Goal: Information Seeking & Learning: Find specific page/section

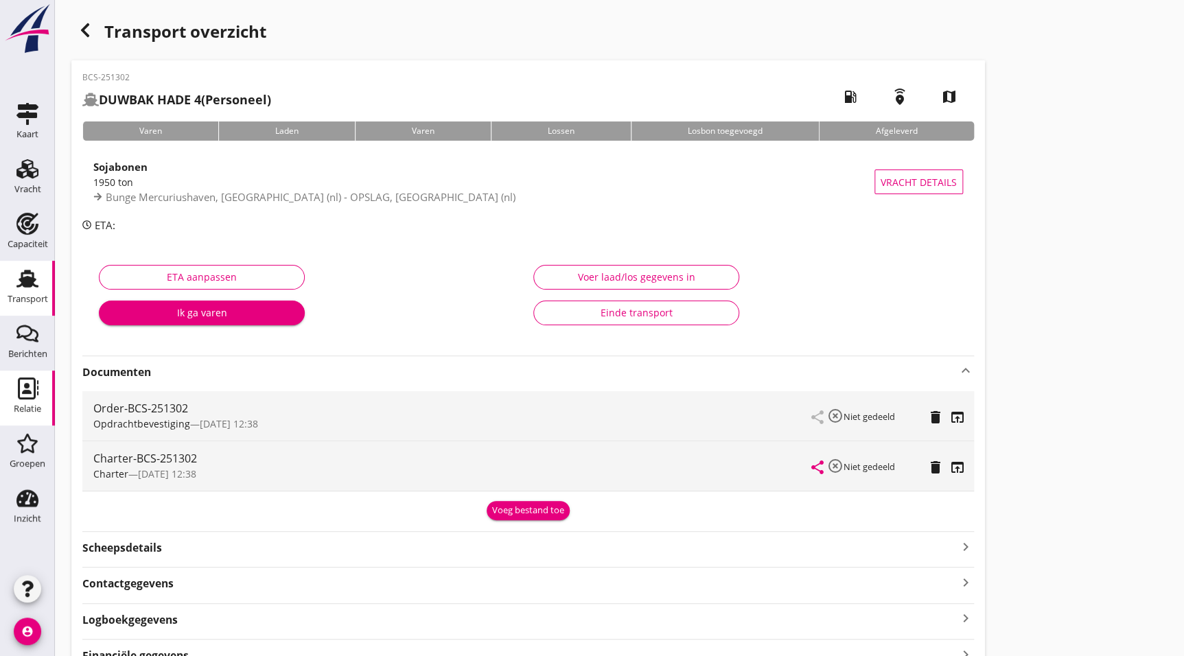
drag, startPoint x: 22, startPoint y: 297, endPoint x: 0, endPoint y: 380, distance: 85.3
click at [22, 297] on div "Transport" at bounding box center [28, 299] width 41 height 9
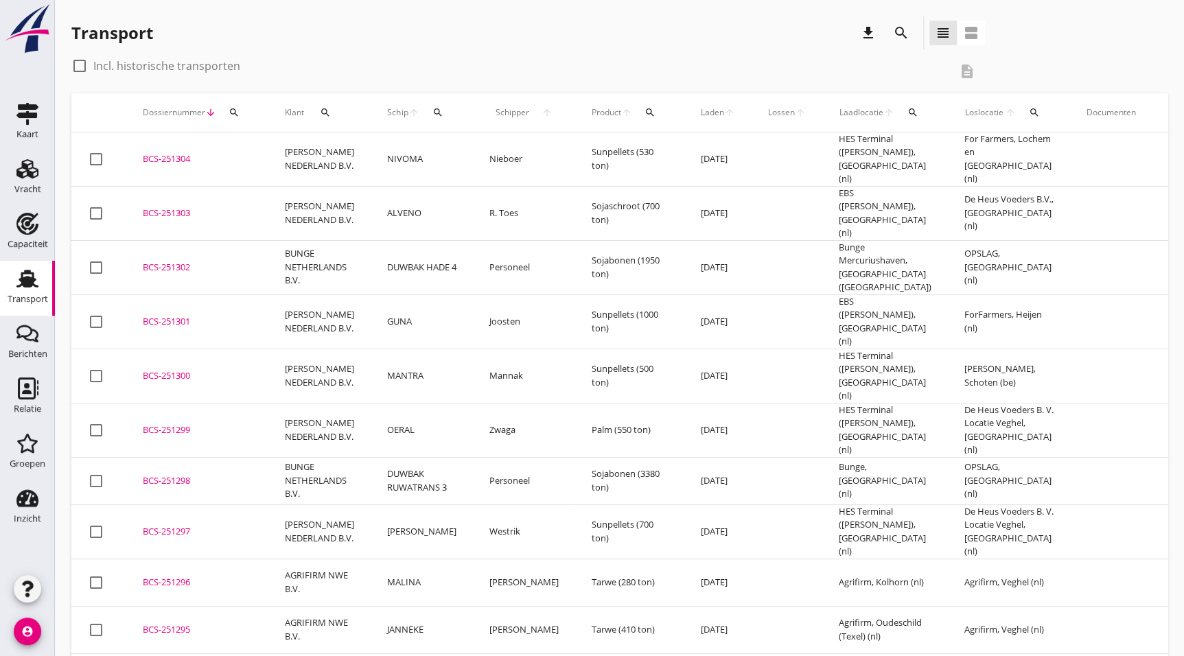
drag, startPoint x: 192, startPoint y: 619, endPoint x: 1164, endPoint y: 402, distance: 995.8
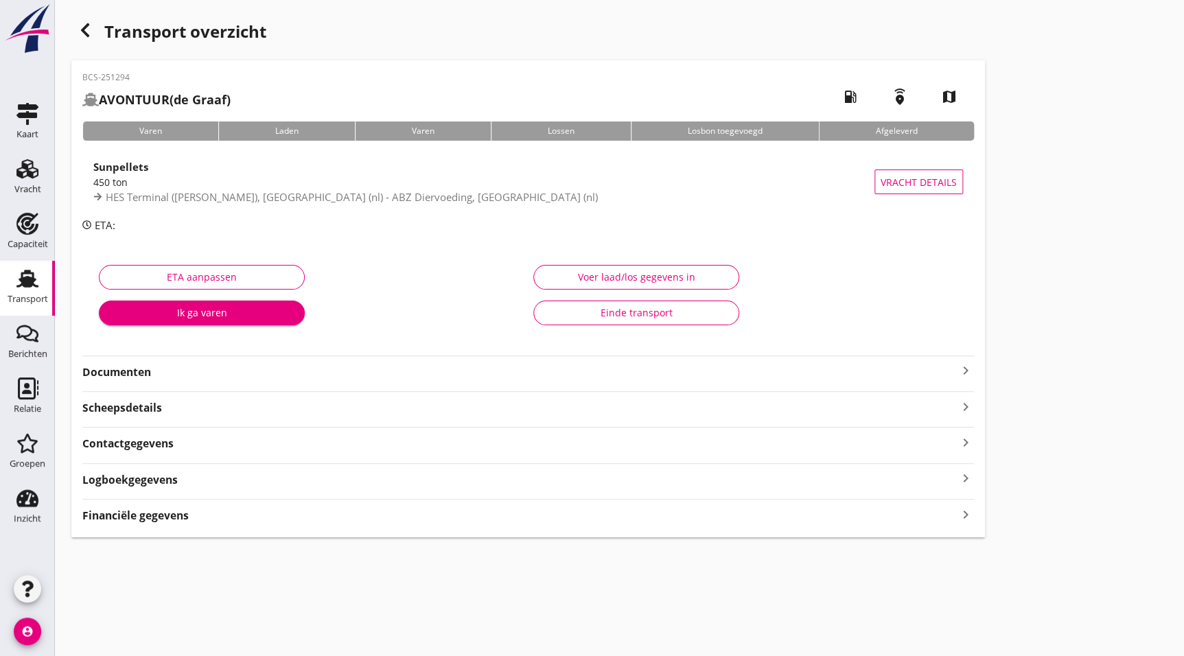
click at [199, 362] on div "Documenten keyboard_arrow_right" at bounding box center [528, 371] width 892 height 19
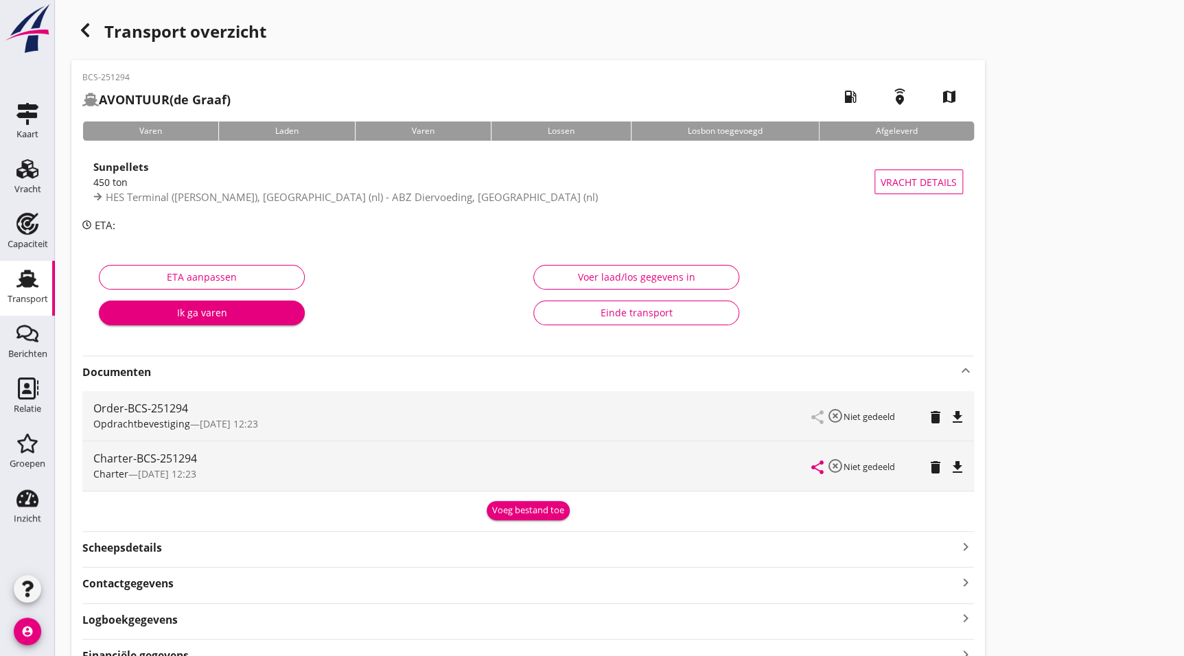
click at [956, 463] on icon "file_download" at bounding box center [957, 467] width 16 height 16
click at [86, 29] on icon "button" at bounding box center [85, 30] width 16 height 16
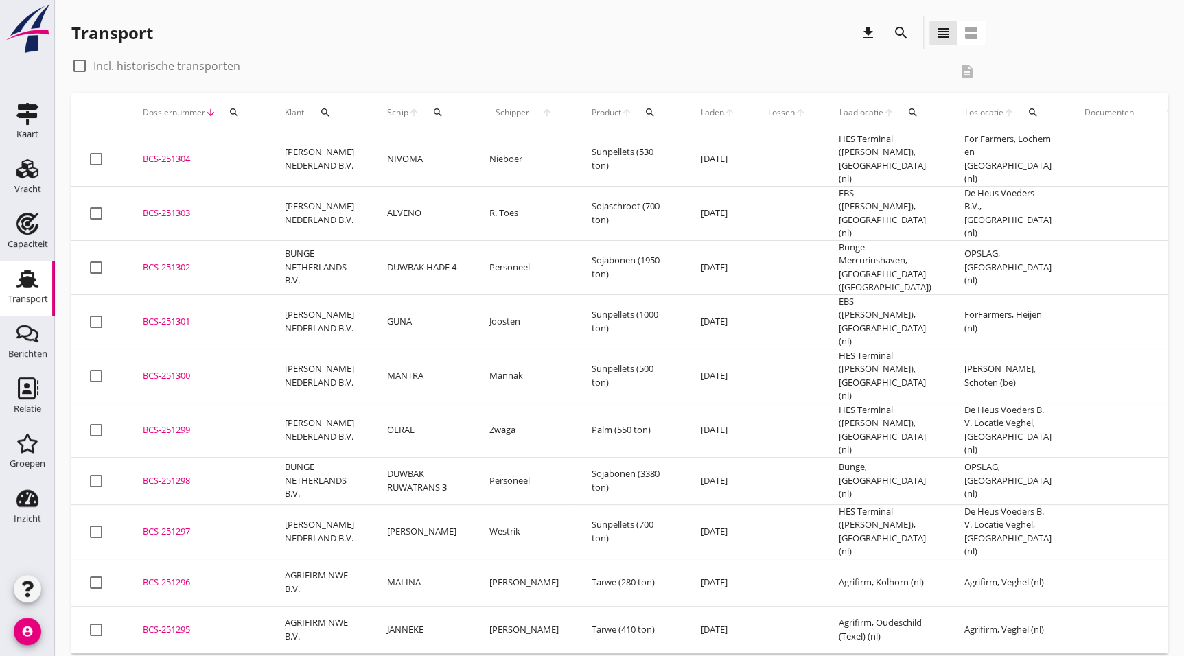
click at [199, 623] on div "BCS-251295" at bounding box center [197, 630] width 109 height 14
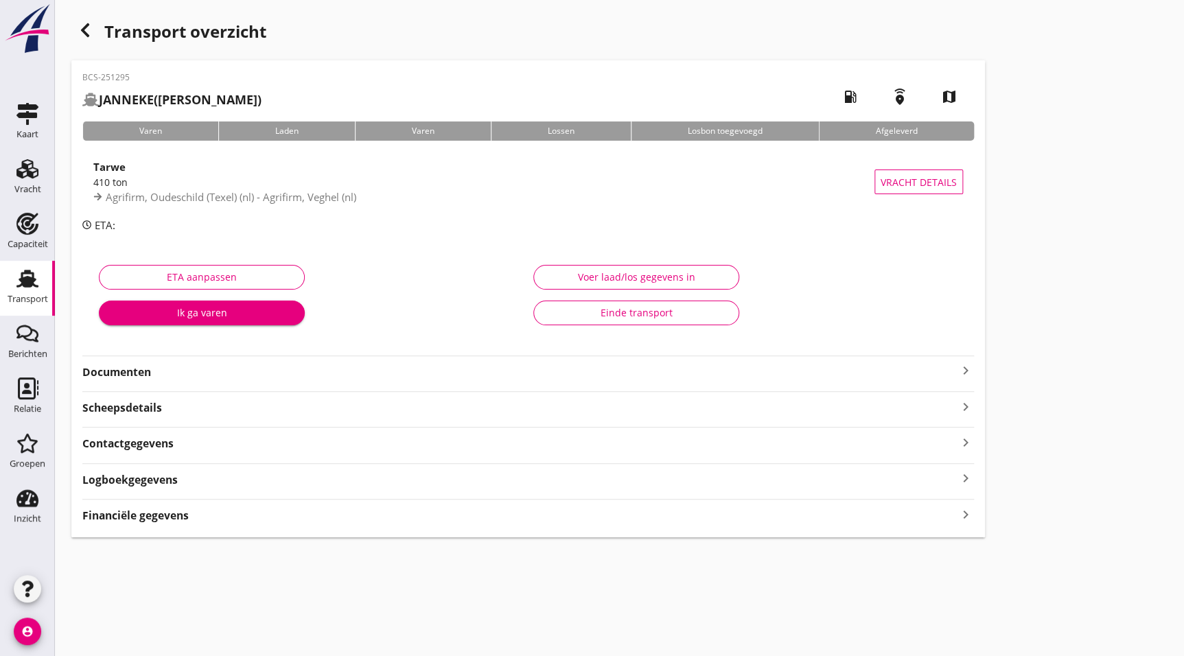
click at [130, 376] on strong "Documenten" at bounding box center [519, 373] width 875 height 16
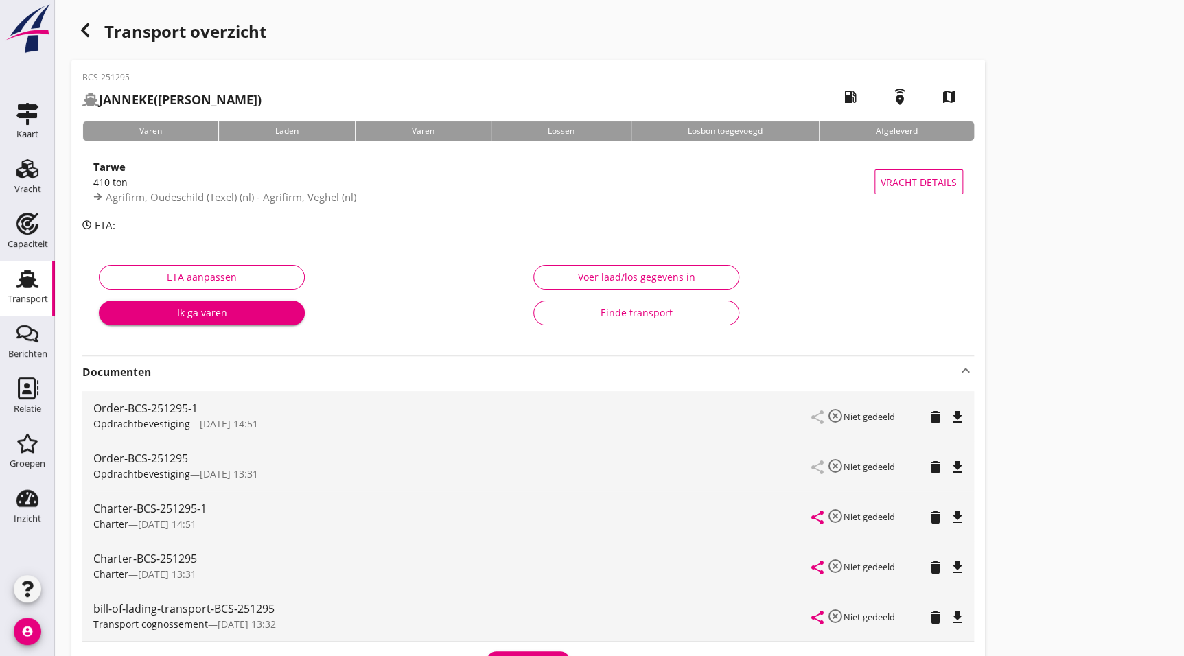
click at [958, 512] on icon "file_download" at bounding box center [957, 517] width 16 height 16
click at [88, 13] on div "Transport overzicht BCS-251295 JANNEKE (Van Noort) local_gas_station emergency_…" at bounding box center [619, 422] width 1129 height 844
click at [89, 27] on icon "button" at bounding box center [85, 30] width 16 height 16
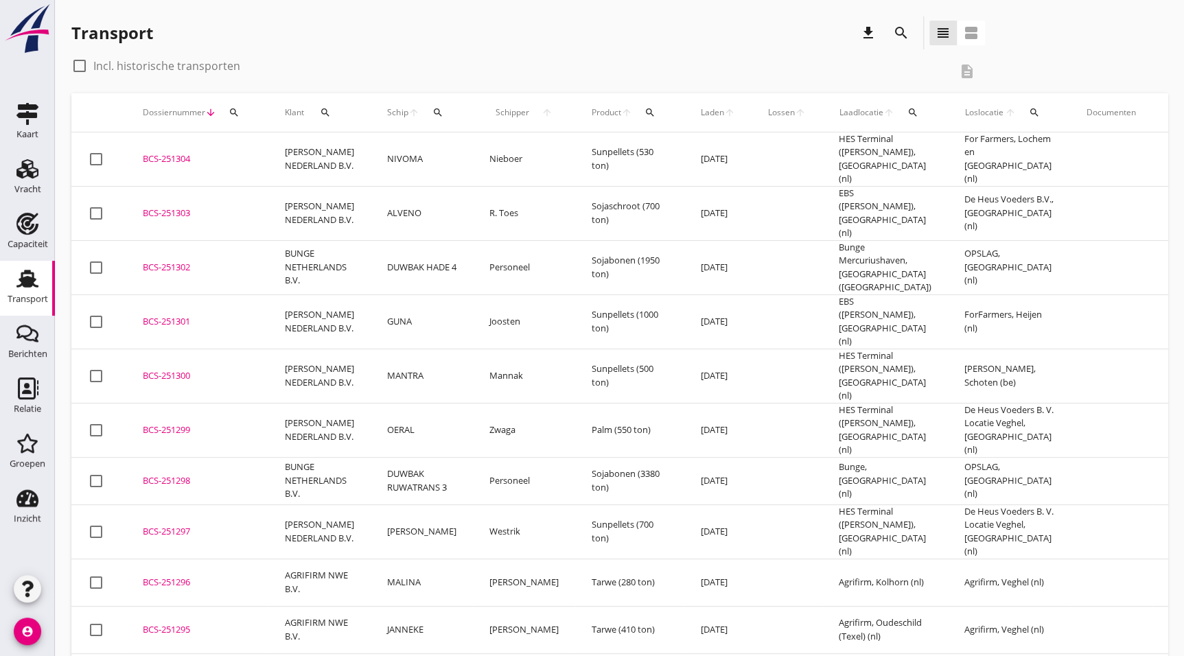
drag, startPoint x: 184, startPoint y: 533, endPoint x: 222, endPoint y: 531, distance: 38.5
click at [184, 576] on div "BCS-251296" at bounding box center [197, 583] width 109 height 14
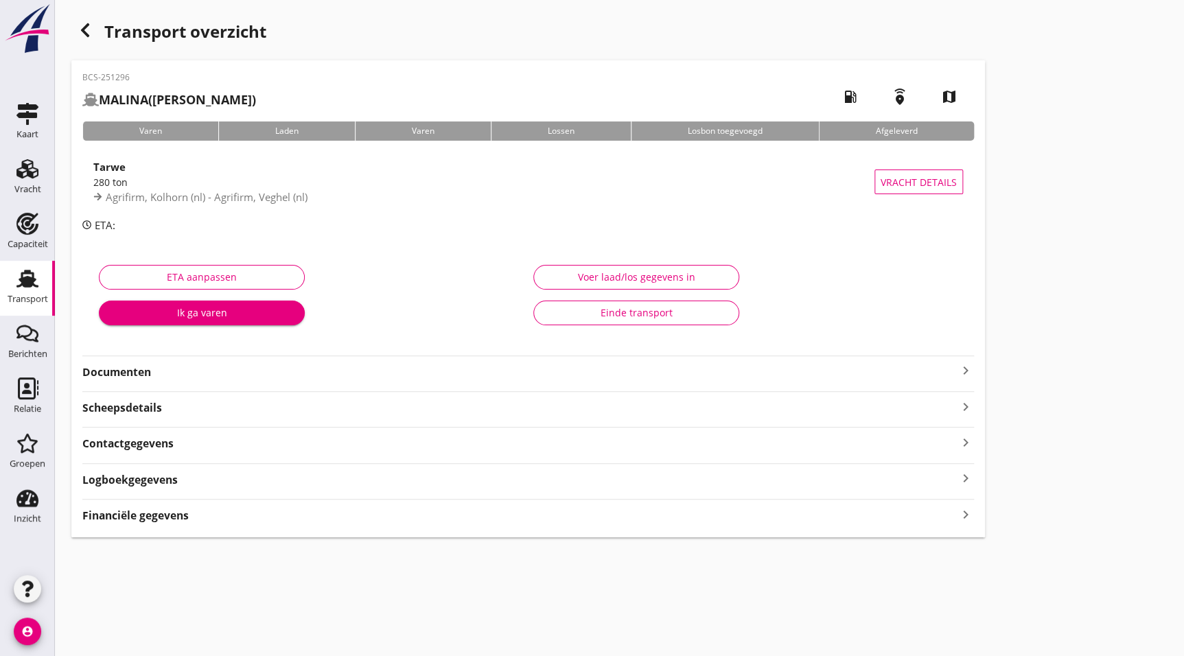
click at [165, 365] on strong "Documenten" at bounding box center [519, 373] width 875 height 16
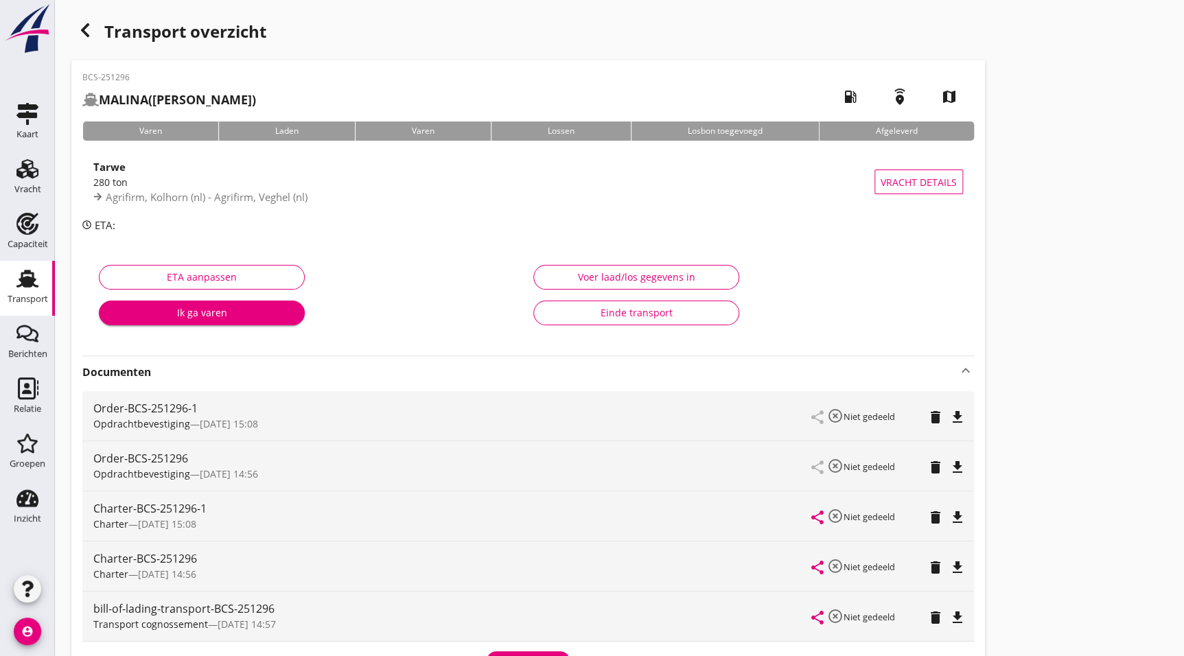
click at [958, 507] on div "share highlight_off Niet gedeeld delete file_download" at bounding box center [887, 516] width 151 height 49
click at [958, 510] on icon "file_download" at bounding box center [957, 517] width 16 height 16
click at [85, 27] on use "button" at bounding box center [85, 30] width 8 height 14
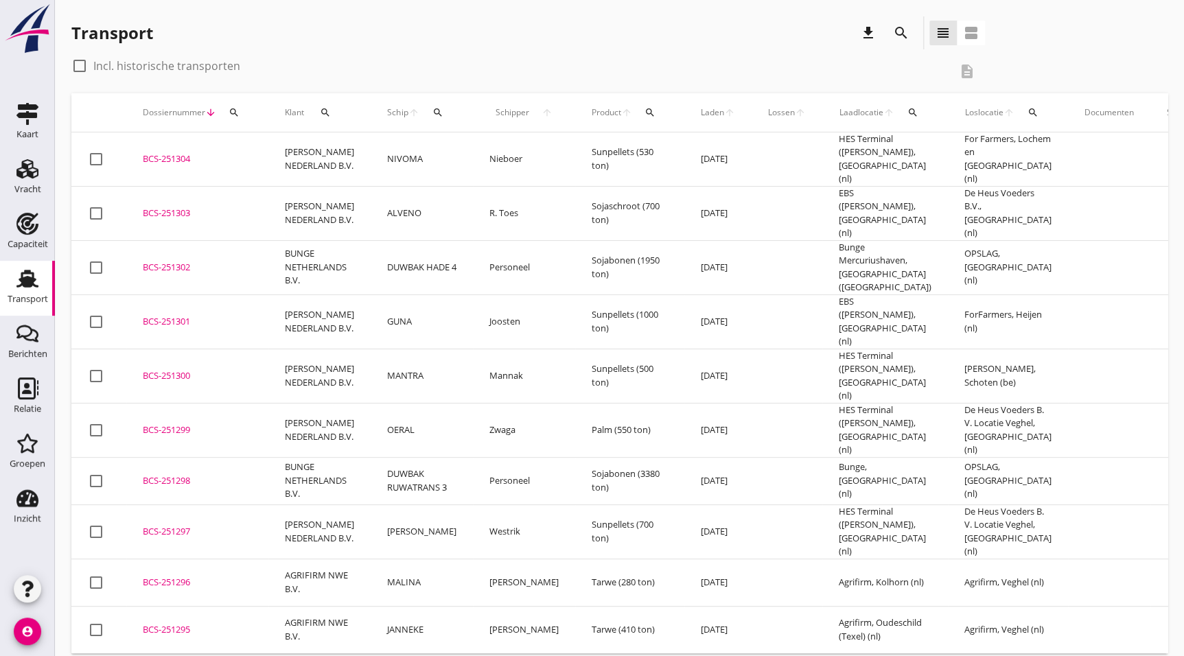
click at [173, 525] on div "BCS-251297" at bounding box center [197, 532] width 109 height 14
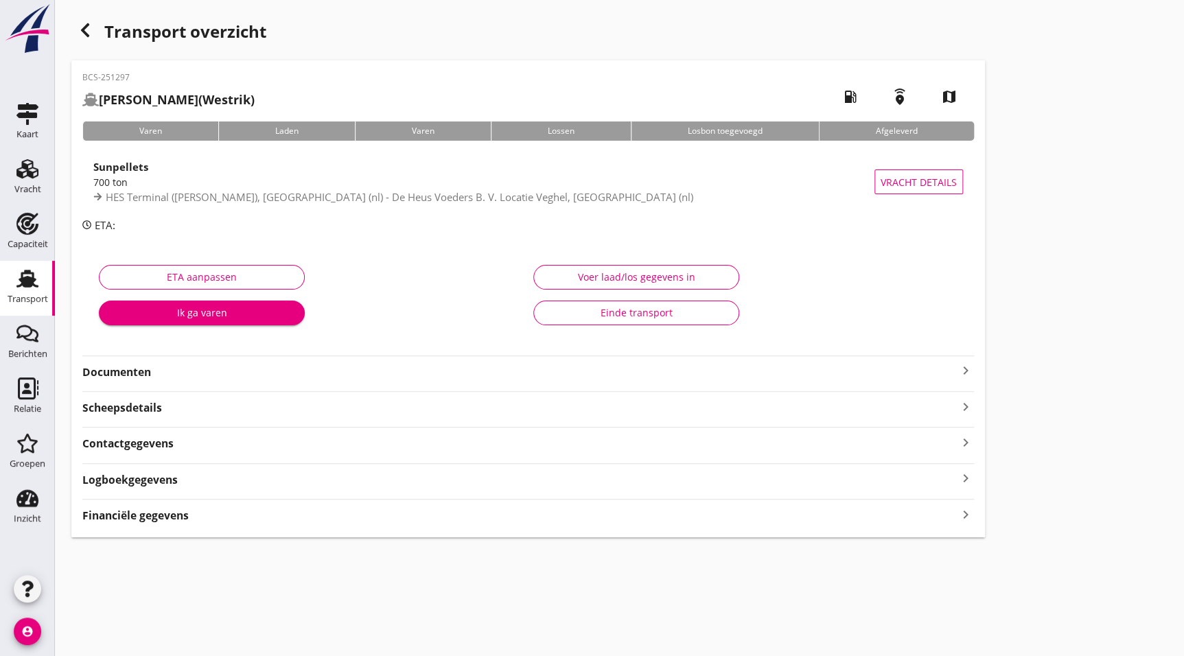
click at [148, 369] on strong "Documenten" at bounding box center [519, 373] width 875 height 16
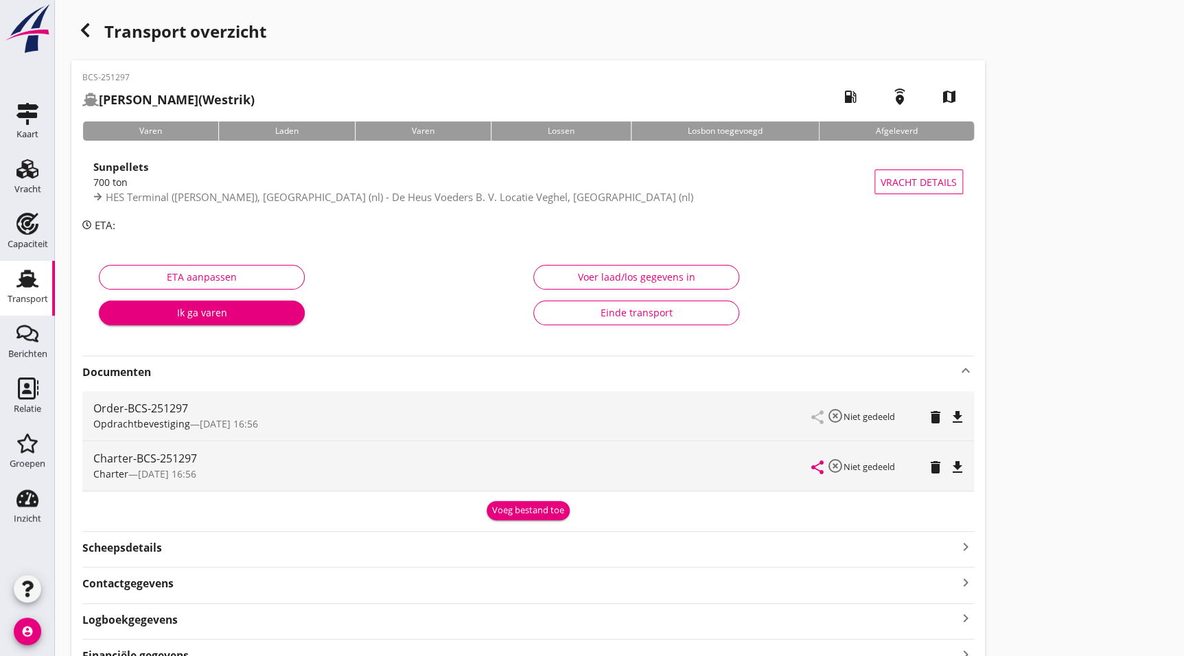
click at [951, 460] on icon "file_download" at bounding box center [957, 467] width 16 height 16
click at [103, 37] on div "Transport overzicht" at bounding box center [528, 32] width 914 height 33
click at [86, 36] on icon "button" at bounding box center [85, 30] width 16 height 16
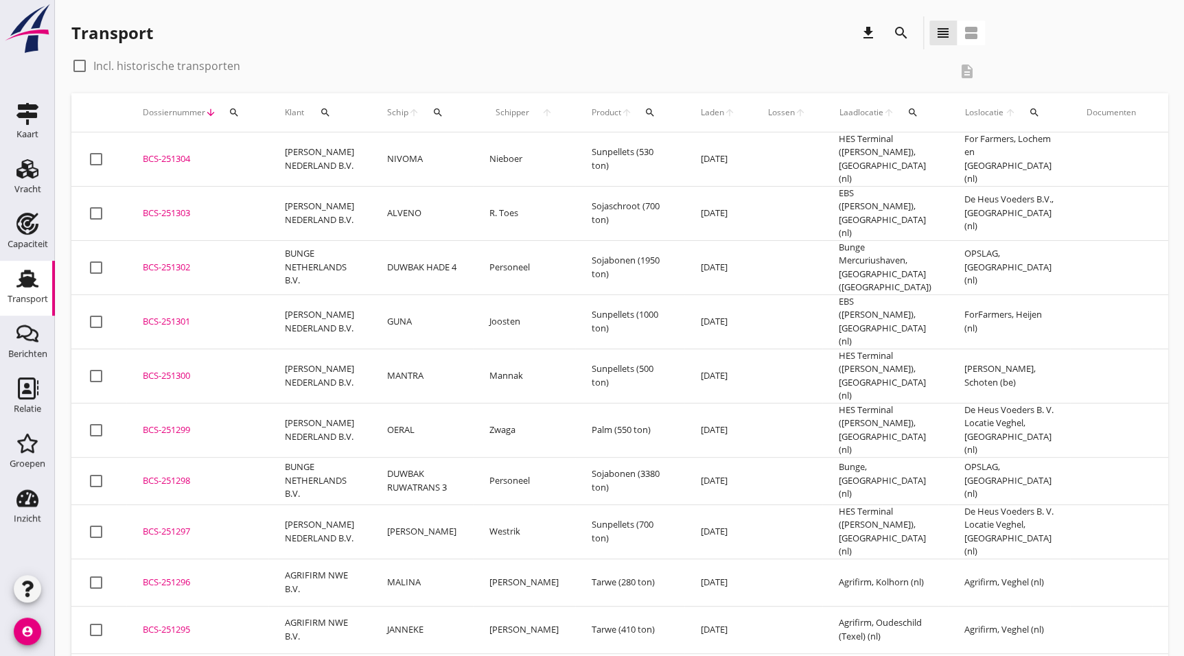
drag, startPoint x: 200, startPoint y: 391, endPoint x: 209, endPoint y: 391, distance: 8.2
click at [200, 424] on div "BCS-251299" at bounding box center [197, 431] width 109 height 14
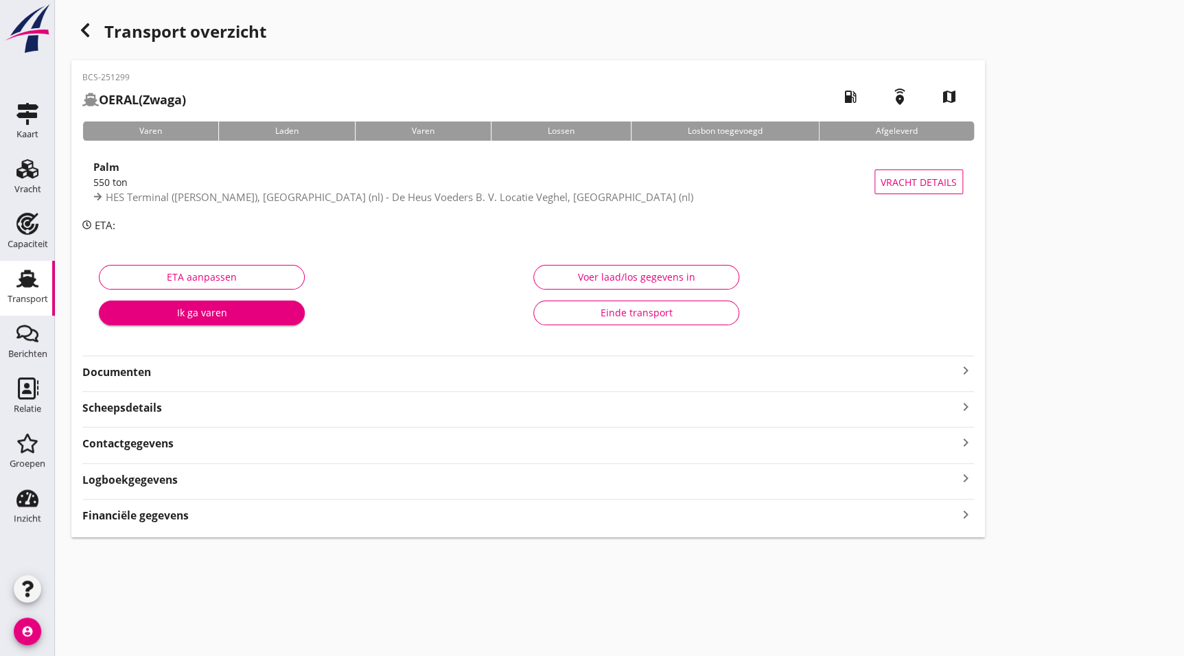
click at [153, 371] on strong "Documenten" at bounding box center [519, 373] width 875 height 16
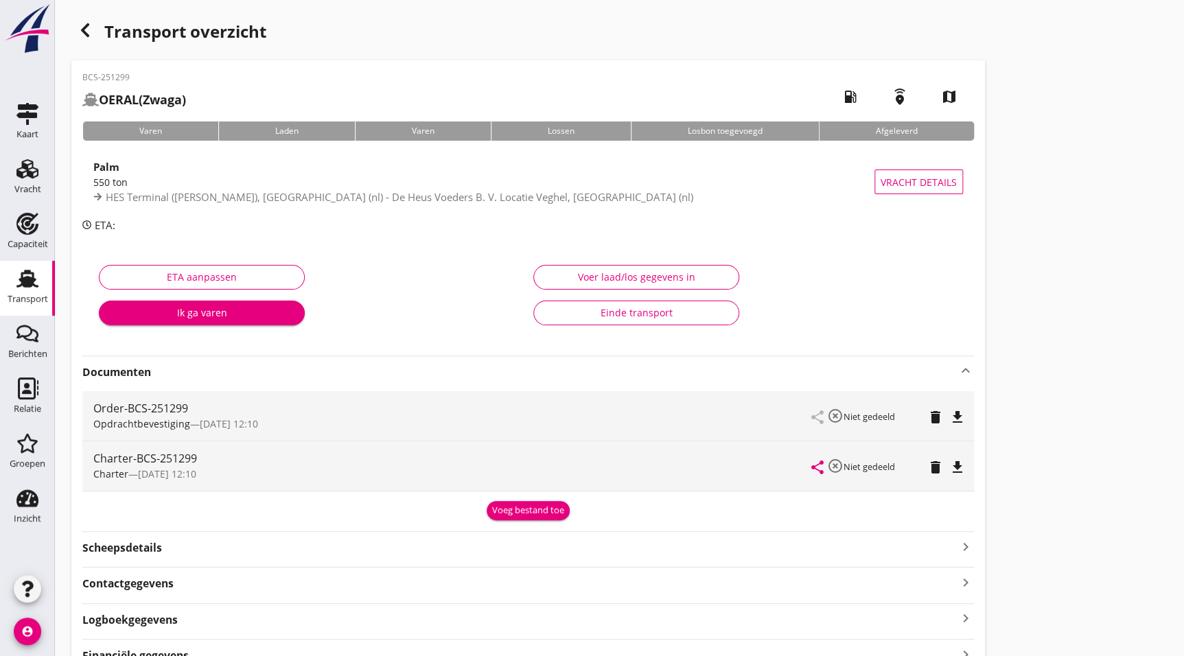
click at [958, 461] on icon "file_download" at bounding box center [957, 467] width 16 height 16
click at [89, 26] on icon "button" at bounding box center [85, 30] width 16 height 16
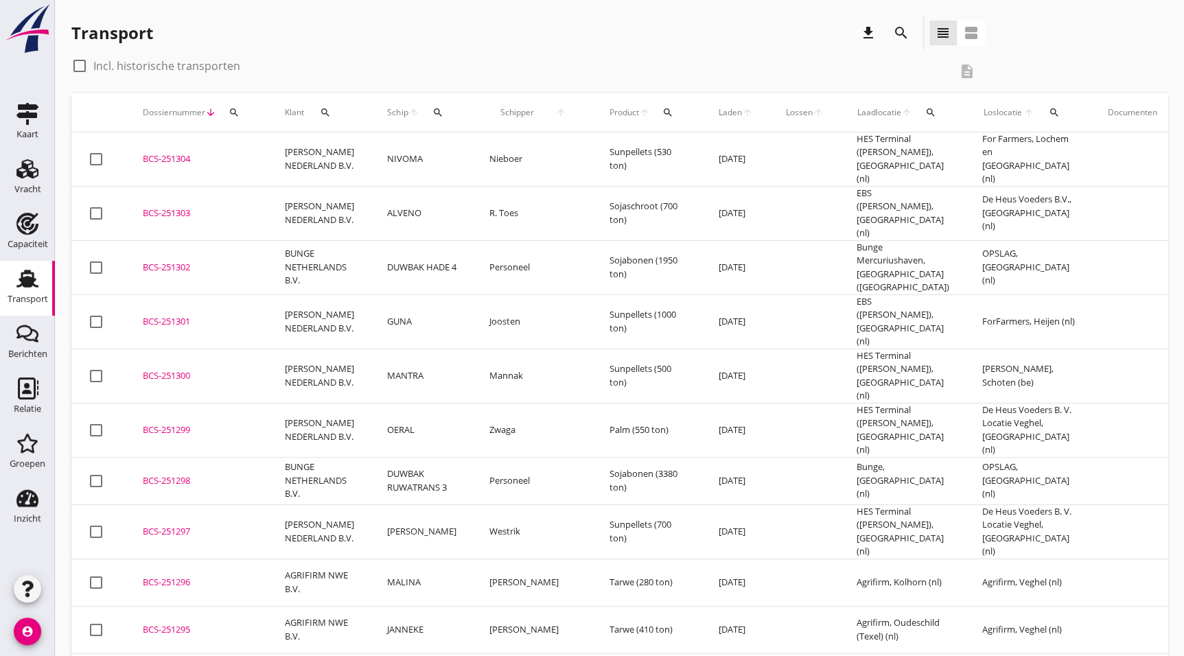
click at [909, 29] on icon "search" at bounding box center [901, 33] width 16 height 16
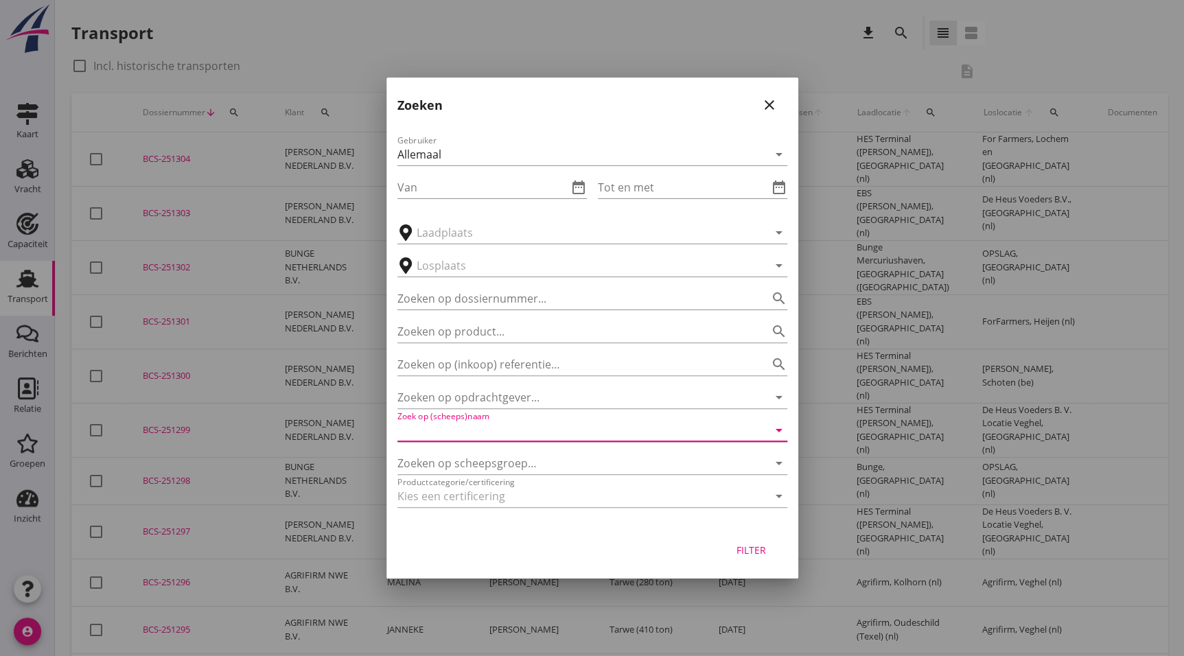
click at [500, 437] on input "Zoek op (scheeps)naam" at bounding box center [572, 430] width 351 height 22
click at [492, 470] on div "ENI: 02317044 (L:80 x B:9.50)" at bounding box center [611, 472] width 330 height 14
click at [743, 546] on div "Filter" at bounding box center [751, 550] width 38 height 14
type input "GUNA"
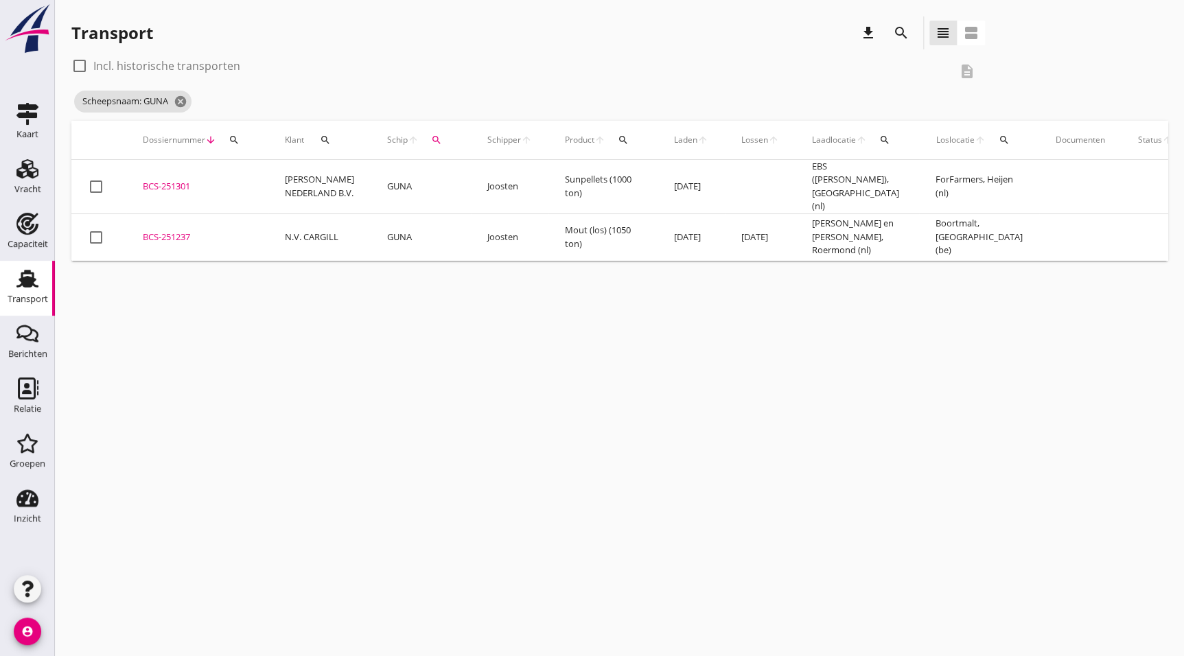
click at [153, 238] on td "BCS-251237 upload_file Drop hier uw bestand om het aan het dossier toe te voegen" at bounding box center [197, 236] width 142 height 47
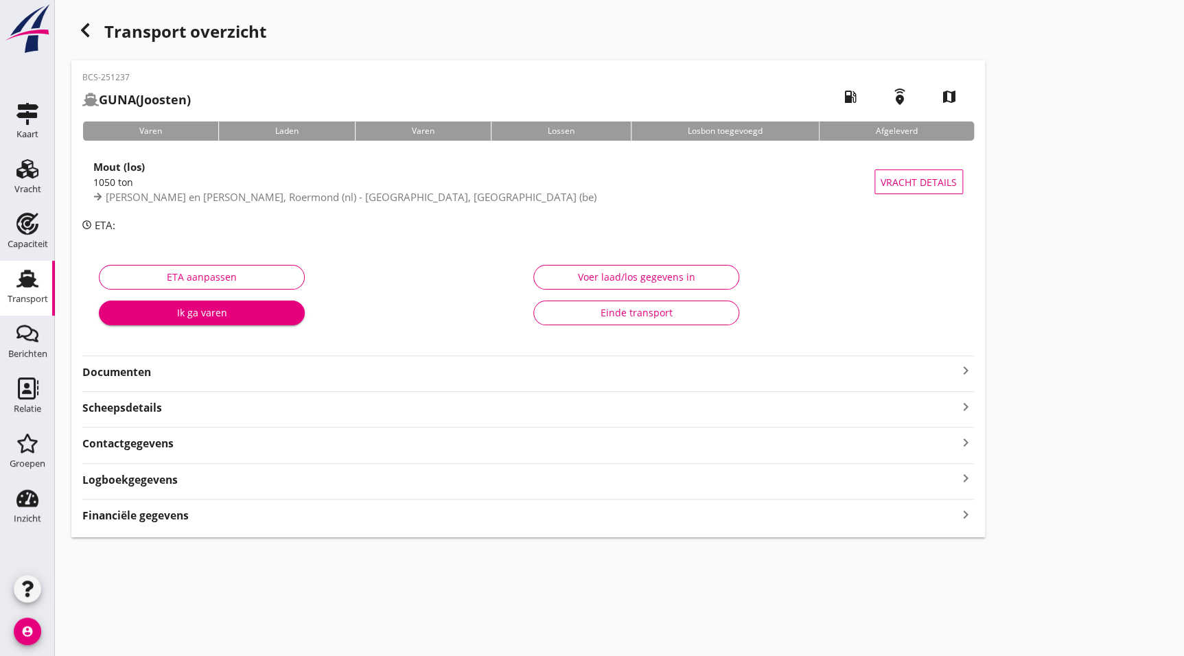
click at [1065, 369] on div "Transport overzicht BCS-251237 GUNA (Joosten) local_gas_station emergency_share…" at bounding box center [619, 277] width 1129 height 554
drag, startPoint x: 1105, startPoint y: 289, endPoint x: 1112, endPoint y: 274, distance: 16.9
click at [1105, 289] on div "Transport overzicht BCS-251237 GUNA (Joosten) local_gas_station emergency_share…" at bounding box center [619, 277] width 1129 height 554
click at [81, 27] on icon "button" at bounding box center [85, 30] width 16 height 16
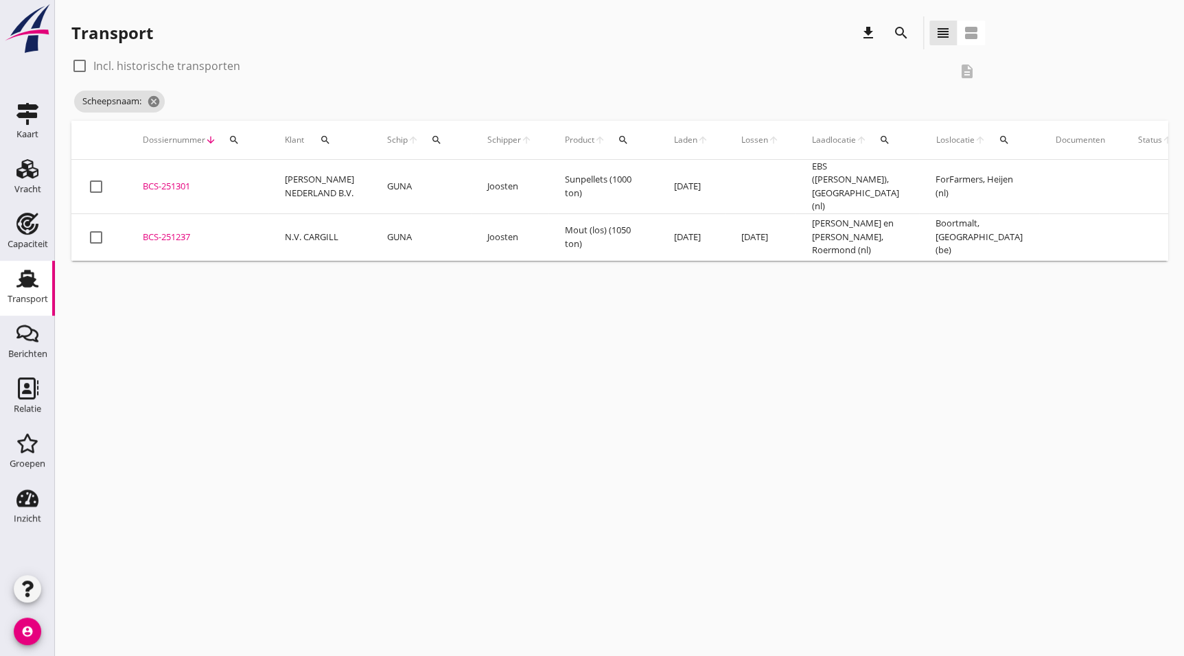
click at [894, 26] on icon "search" at bounding box center [901, 33] width 16 height 16
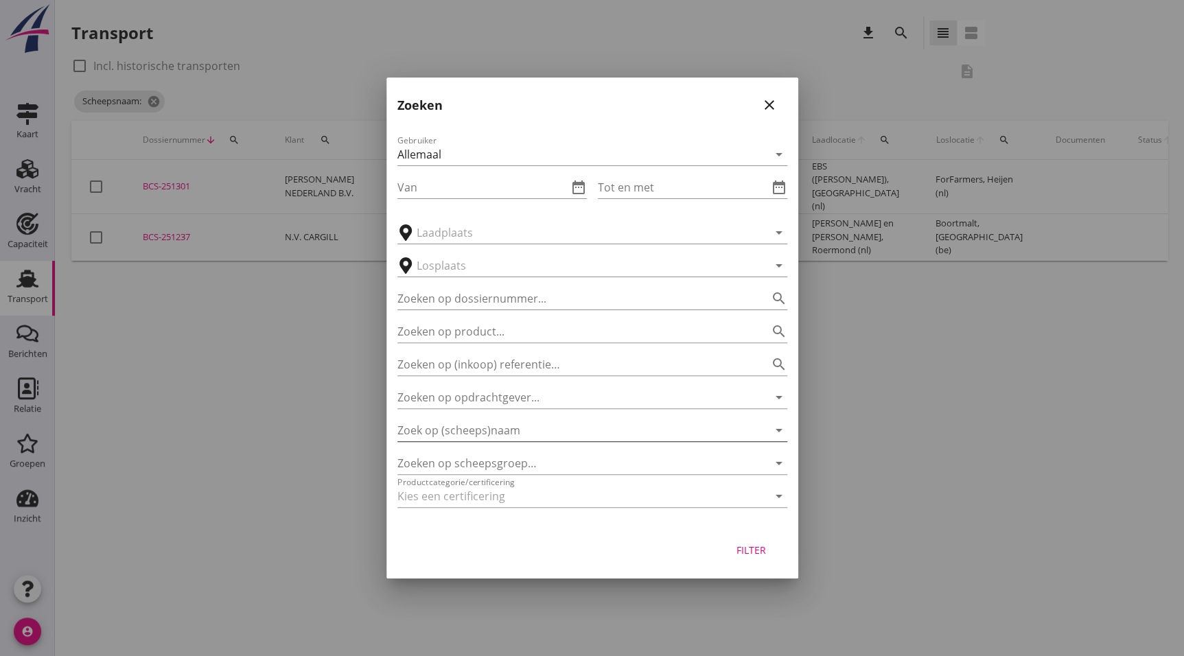
click at [494, 426] on input "Zoek op (scheeps)naam" at bounding box center [572, 430] width 351 height 22
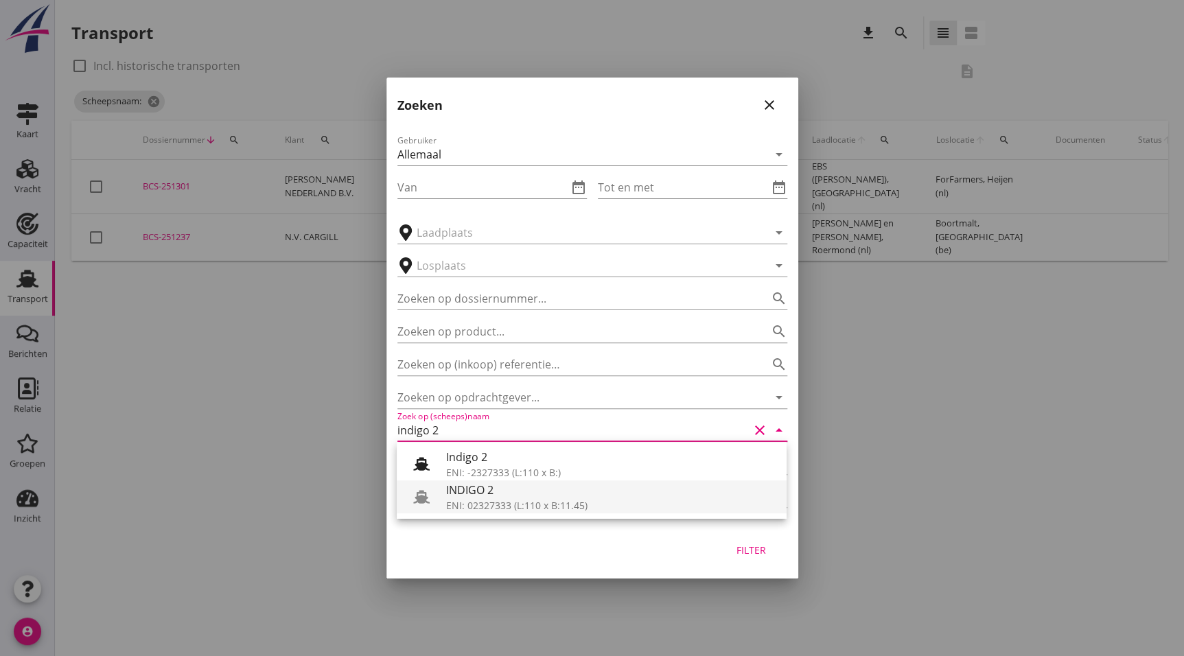
click at [630, 511] on div "ENI: 02327333 (L:110 x B:11.45)" at bounding box center [611, 505] width 330 height 14
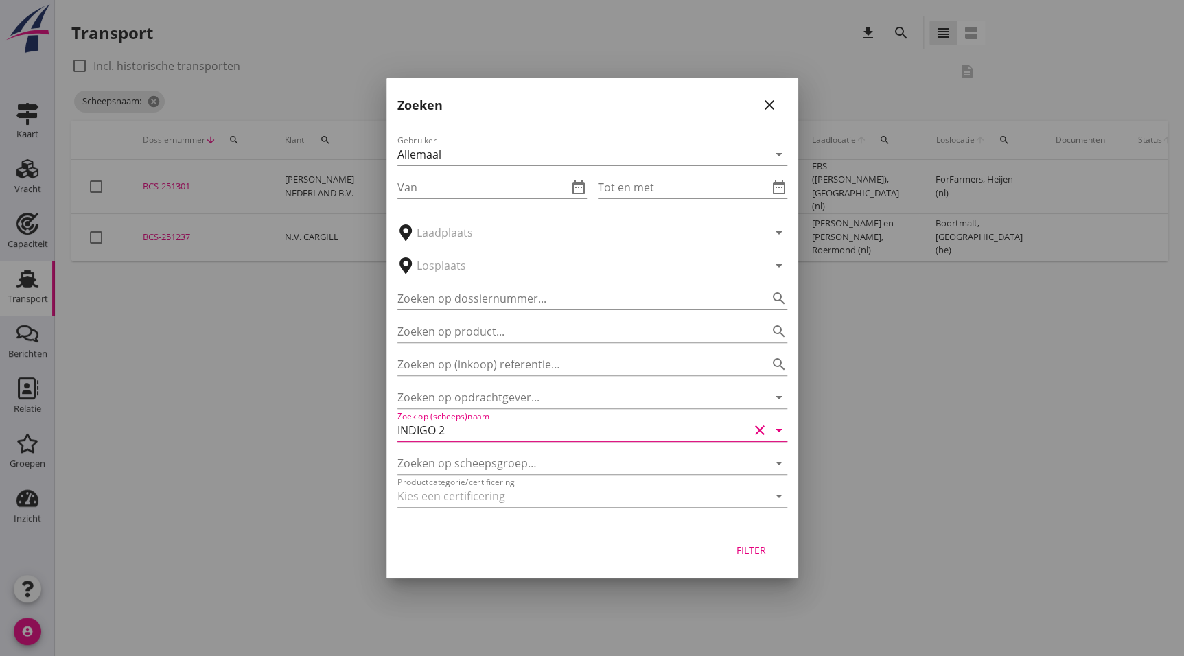
click at [766, 547] on div "Filter" at bounding box center [751, 550] width 38 height 14
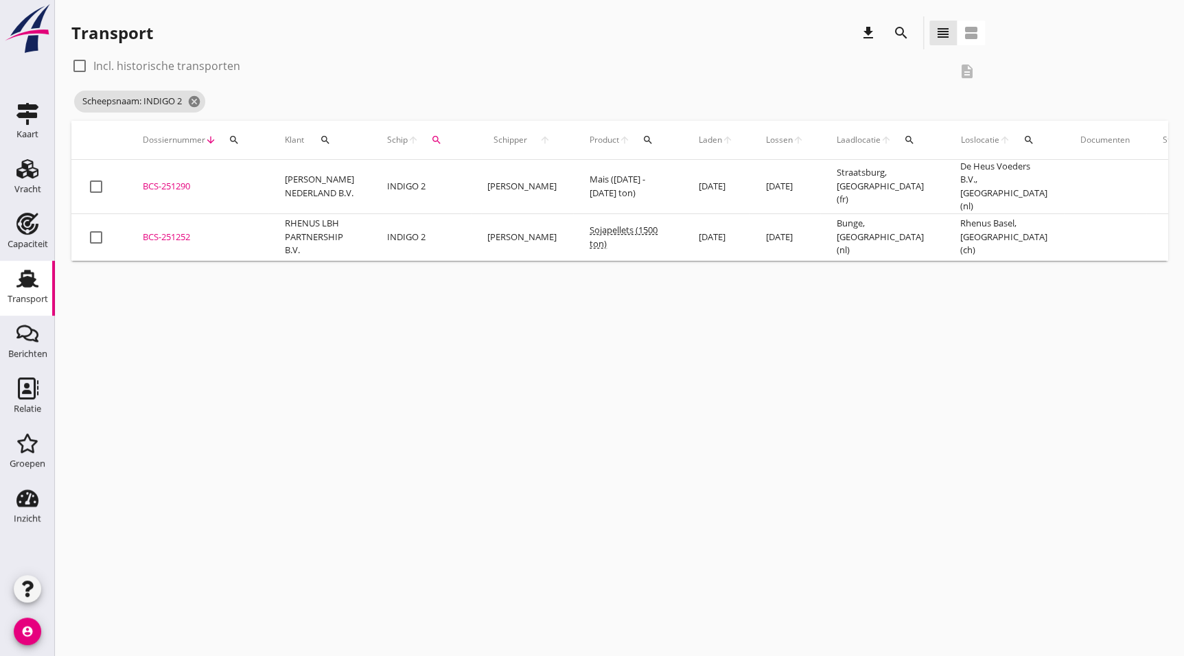
click at [897, 27] on icon "search" at bounding box center [901, 33] width 16 height 16
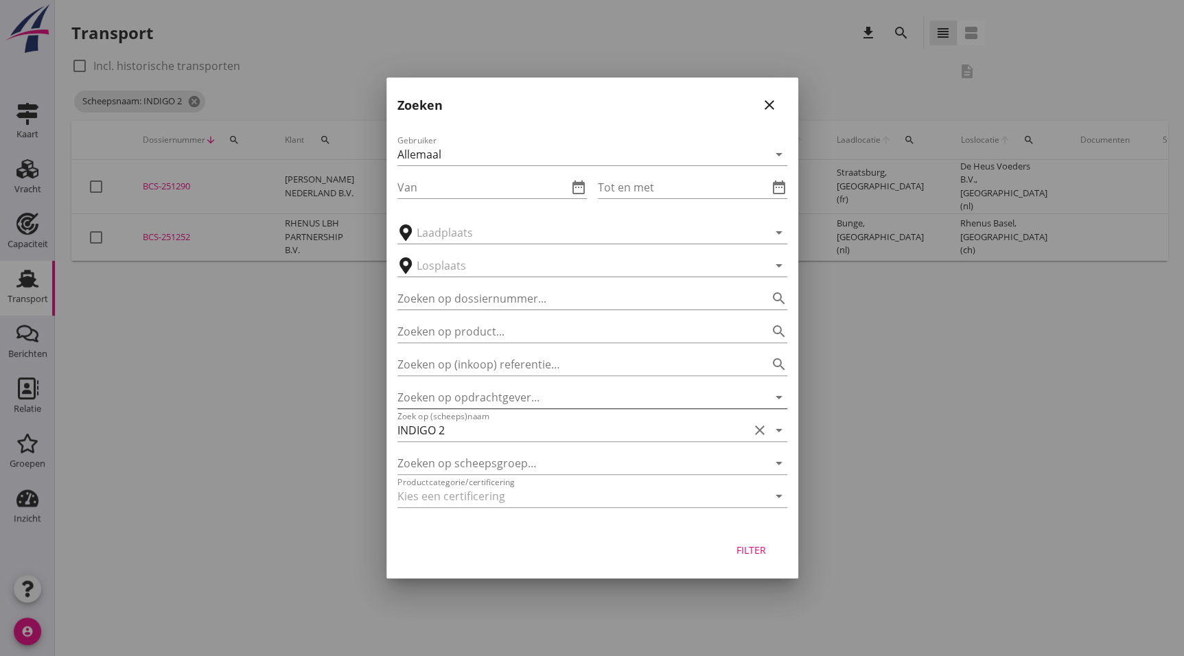
click at [454, 403] on input "Zoeken op opdrachtgever..." at bounding box center [572, 397] width 351 height 22
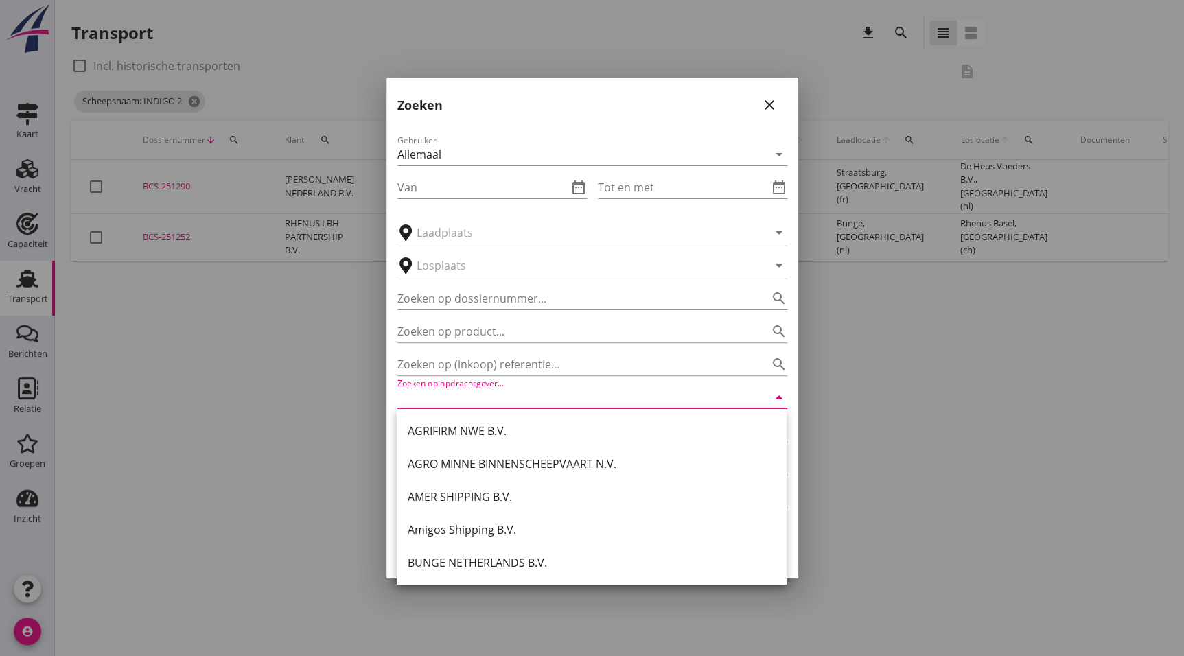
click at [240, 467] on div at bounding box center [592, 328] width 1184 height 656
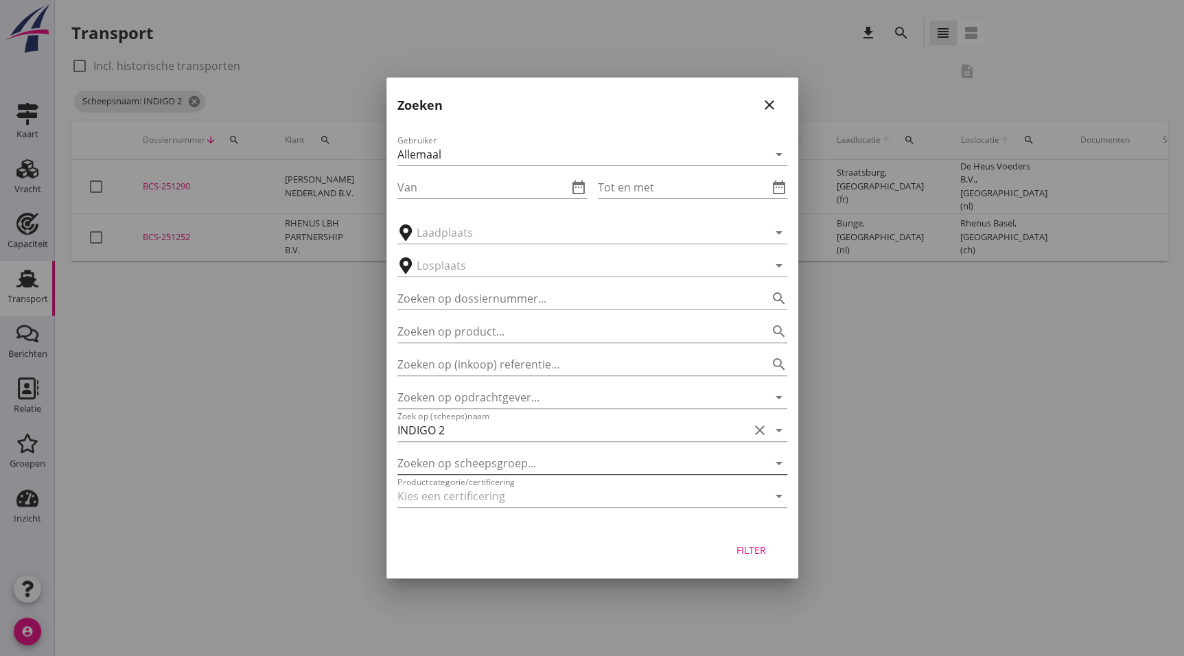
click at [463, 469] on div at bounding box center [572, 463] width 351 height 22
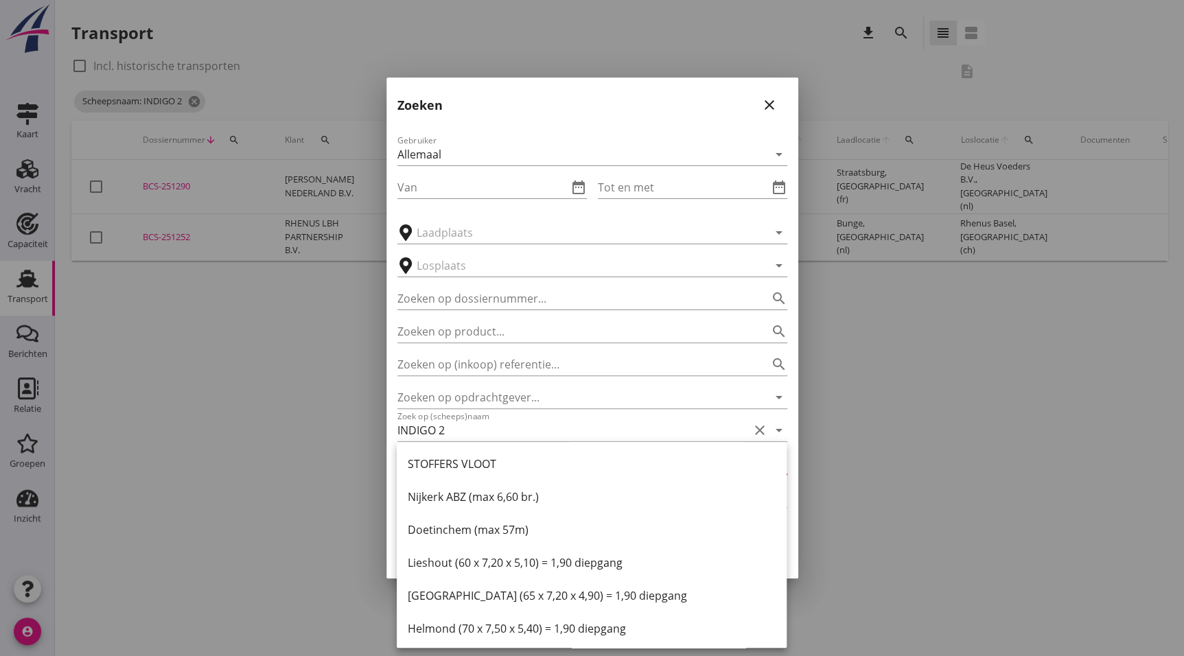
click at [255, 419] on div at bounding box center [592, 328] width 1184 height 656
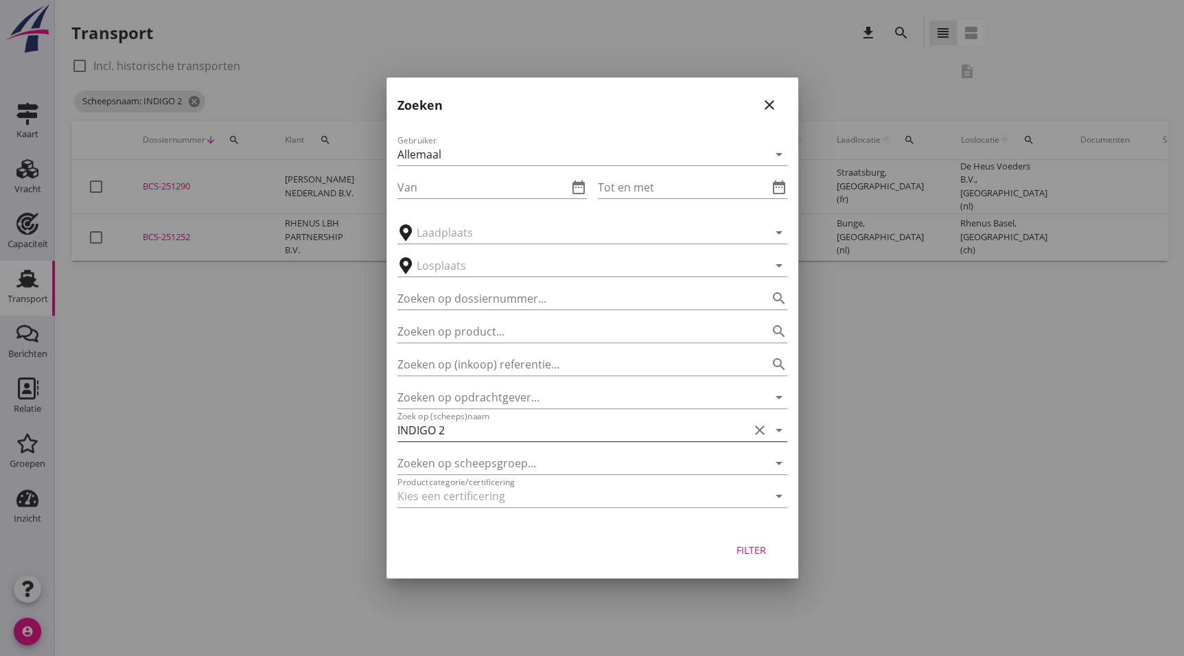
click at [520, 424] on input "INDIGO 2" at bounding box center [572, 430] width 351 height 22
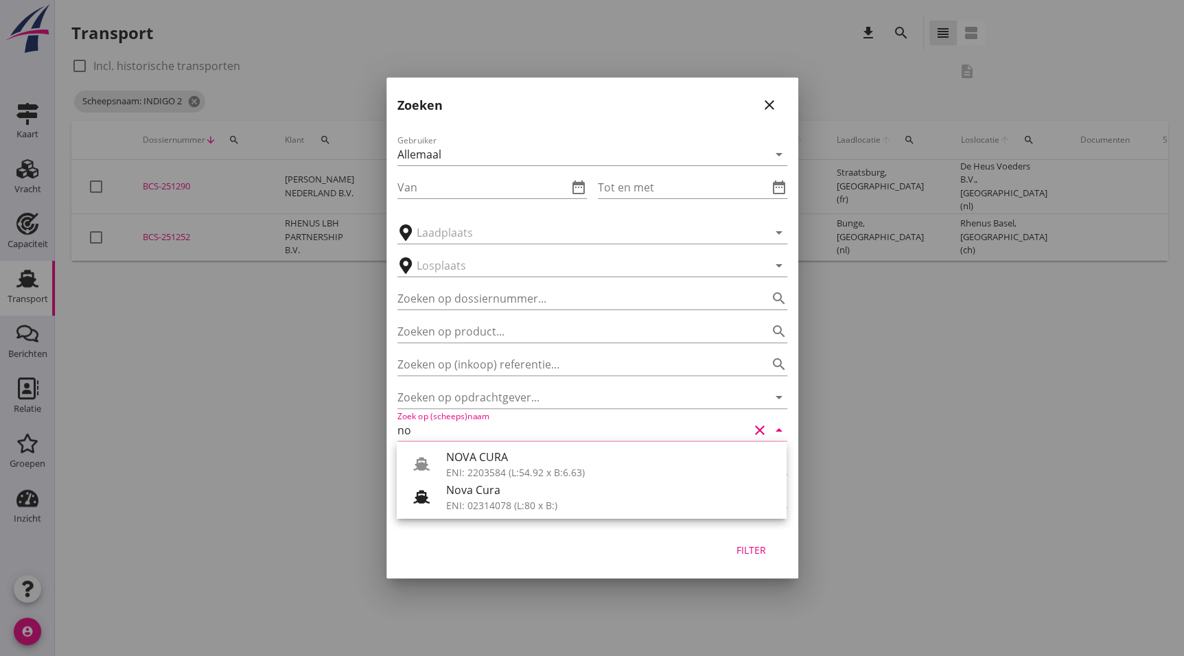
type input "n"
click at [769, 108] on icon "close" at bounding box center [769, 105] width 16 height 16
